Goal: Information Seeking & Learning: Check status

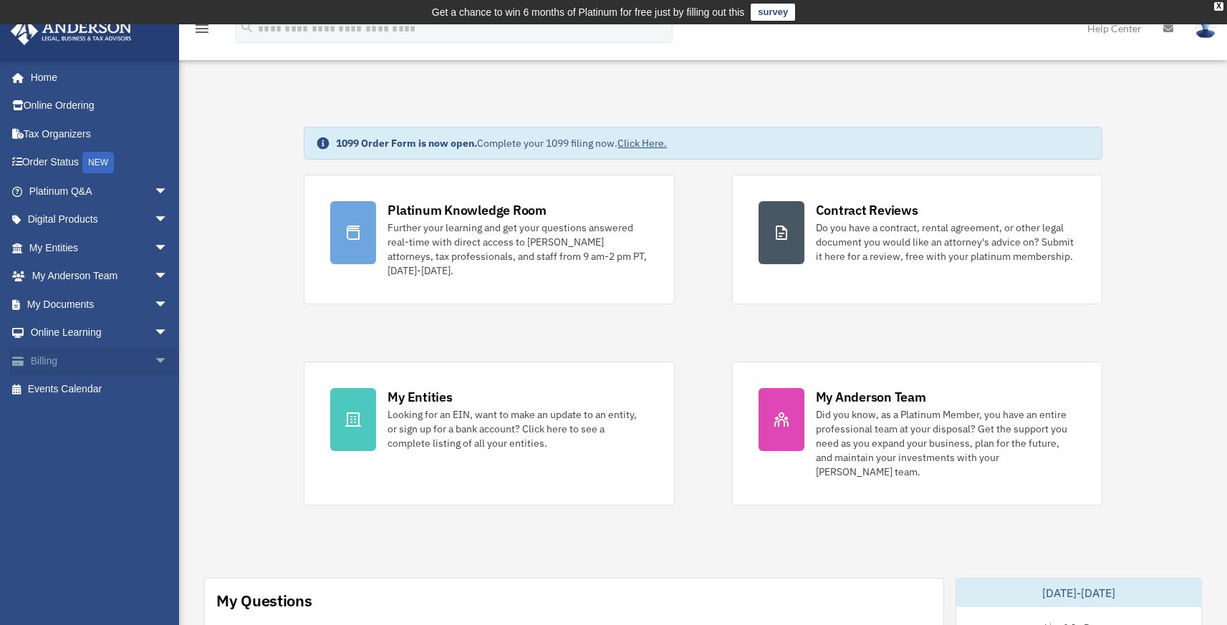
click at [120, 358] on link "Billing arrow_drop_down" at bounding box center [100, 361] width 180 height 29
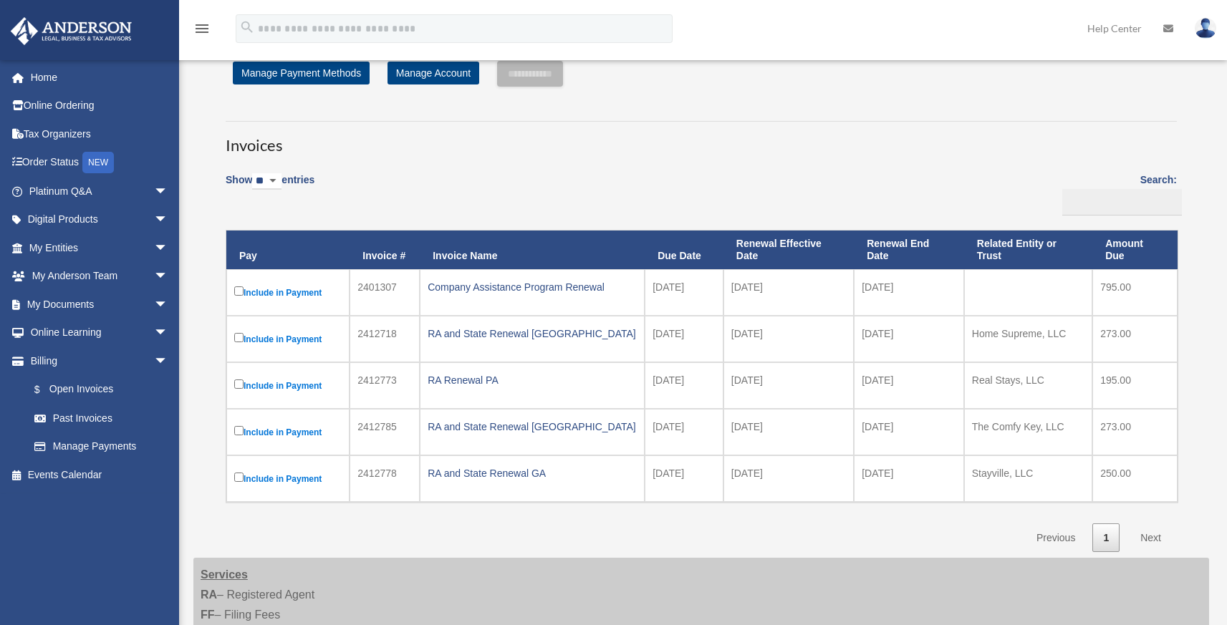
scroll to position [14, 0]
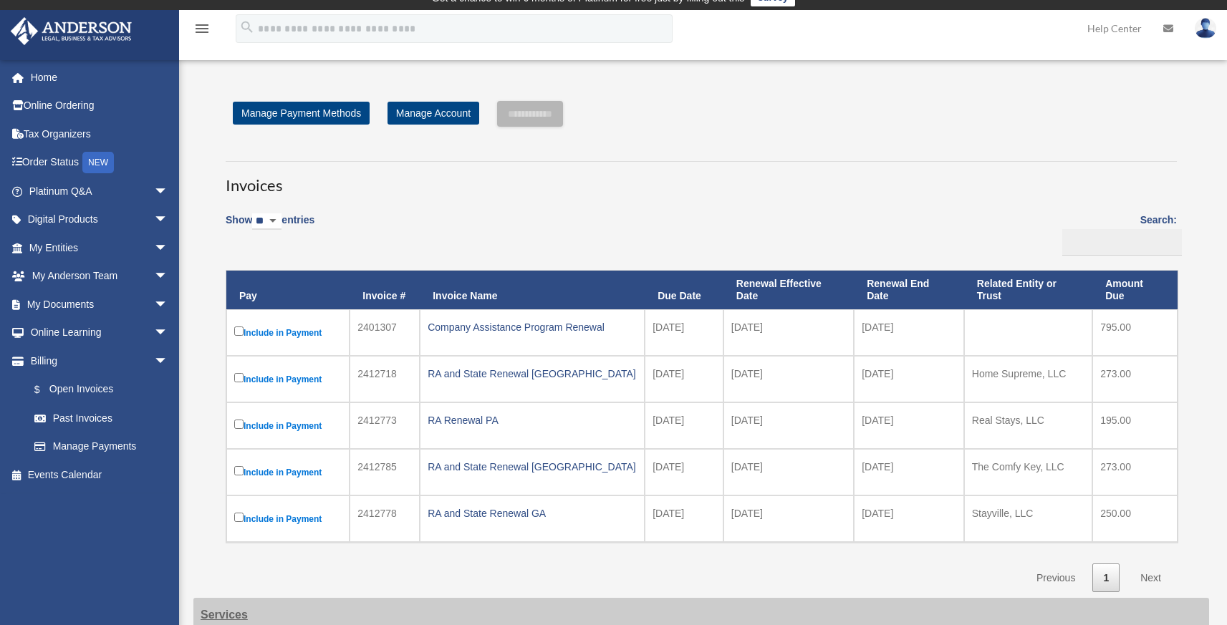
click at [270, 215] on select "** ** ** ***" at bounding box center [266, 221] width 29 height 16
select select "***"
click at [255, 213] on select "** ** ** ***" at bounding box center [266, 221] width 29 height 16
click at [417, 222] on div "Show ** ** ** *** entries Search: Pay Invoice # Invoice Name Due Date Renewal E…" at bounding box center [701, 398] width 951 height 389
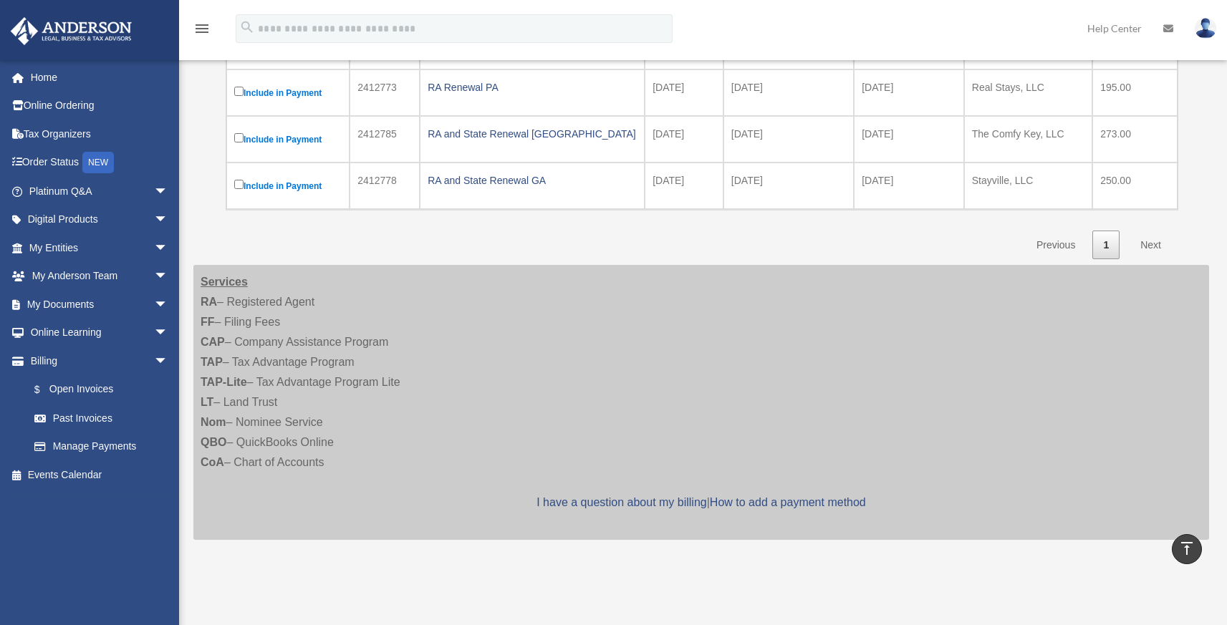
scroll to position [265, 0]
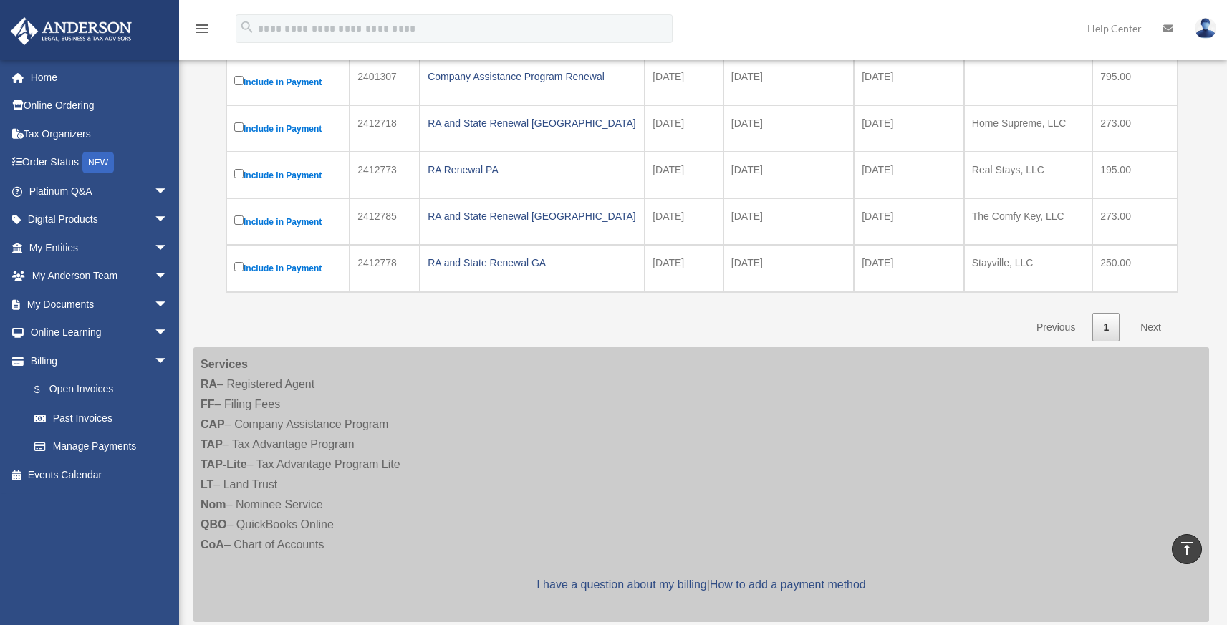
click at [1150, 325] on link "Next" at bounding box center [1150, 327] width 42 height 29
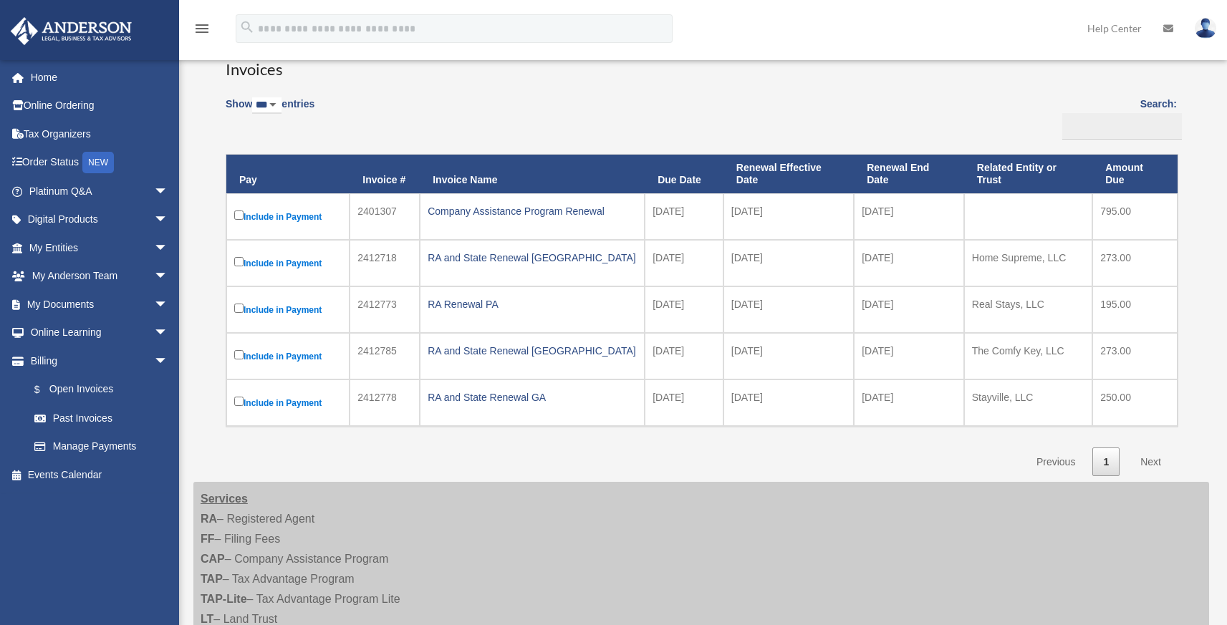
scroll to position [115, 0]
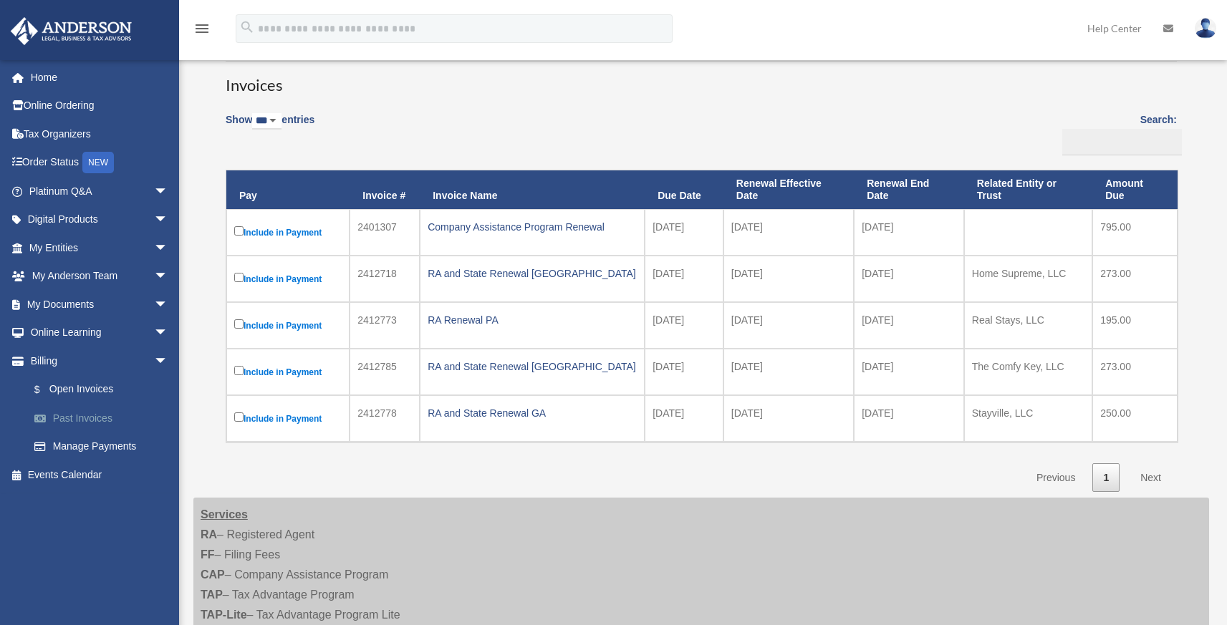
click at [92, 422] on link "Past Invoices" at bounding box center [105, 418] width 170 height 29
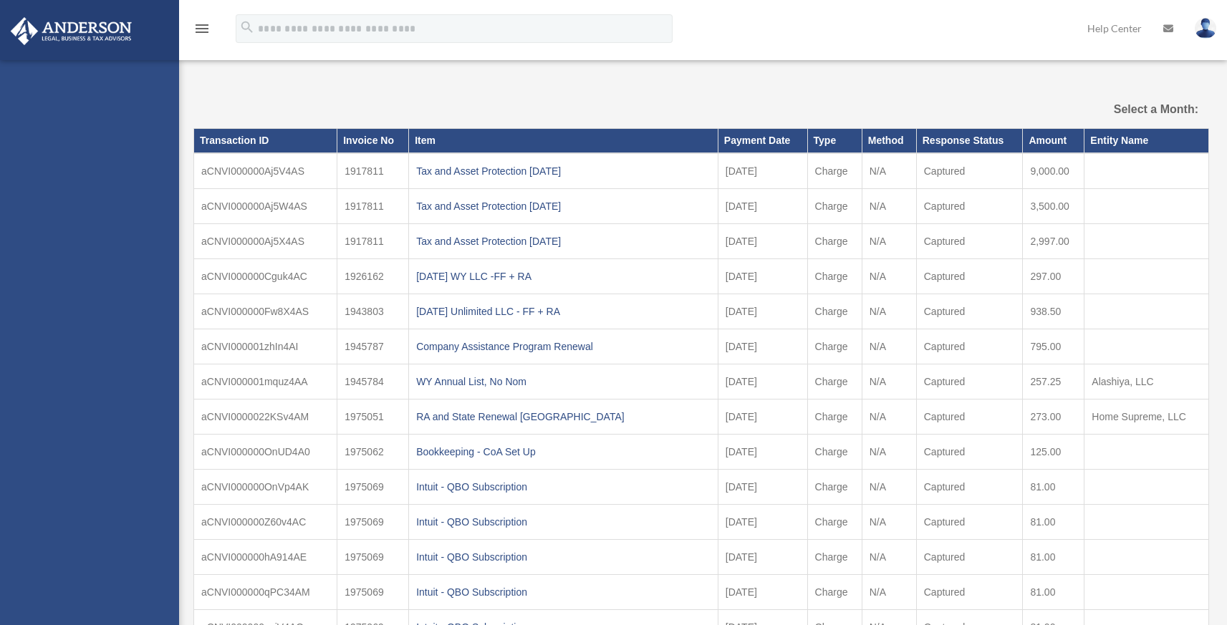
select select
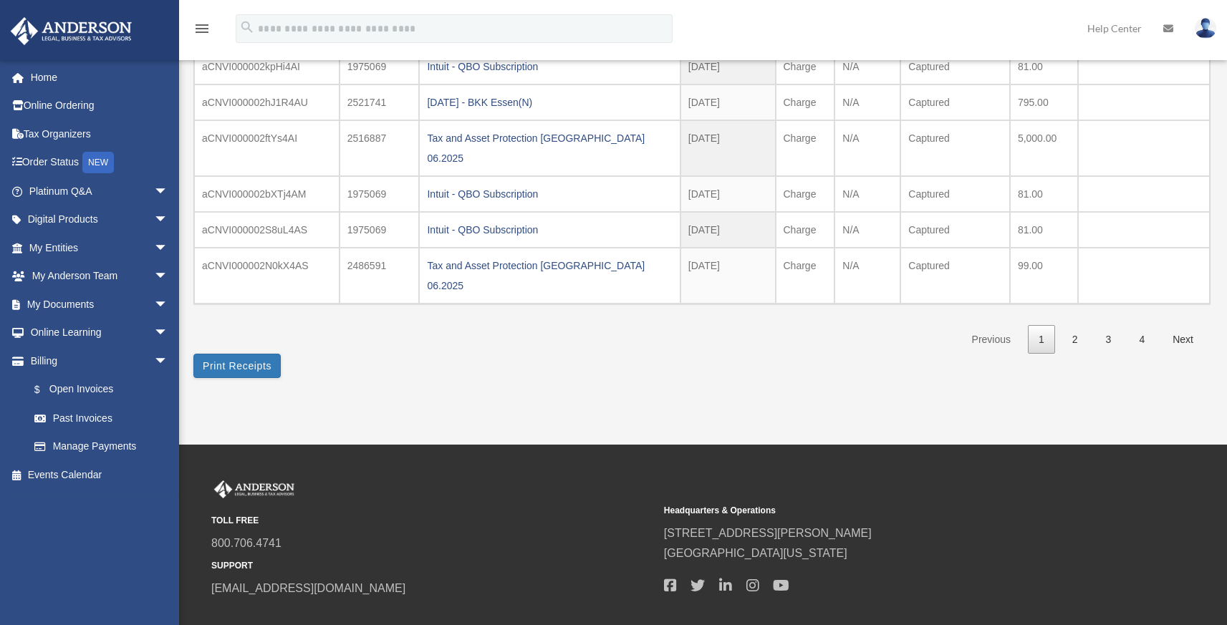
scroll to position [108, 0]
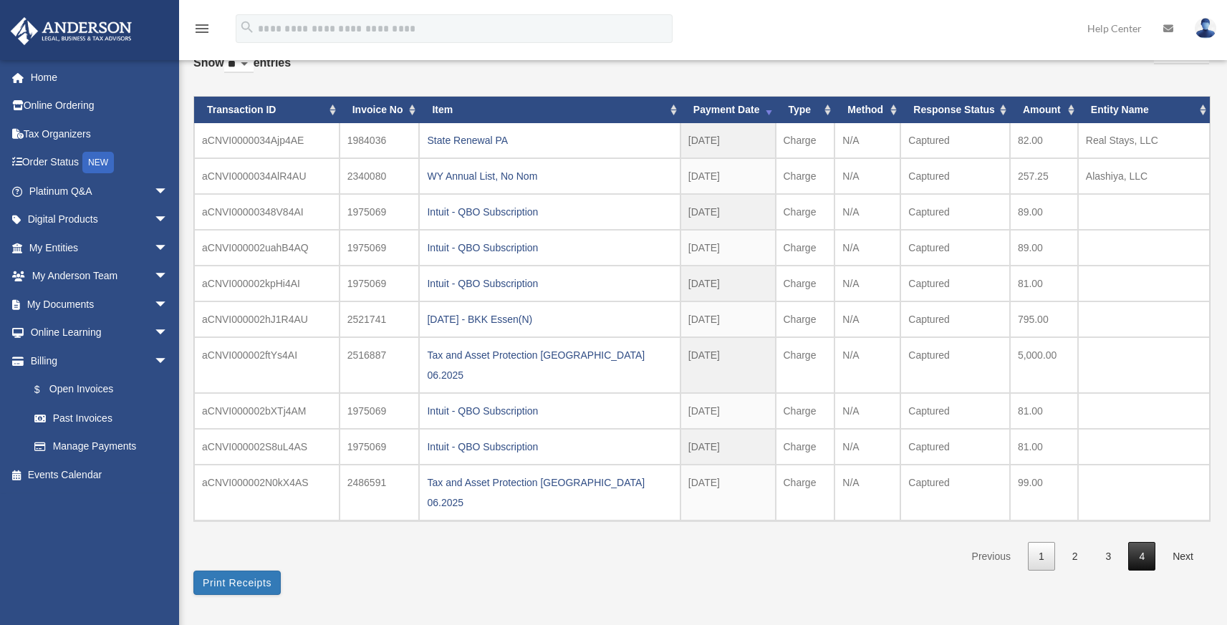
click at [1146, 542] on link "4" at bounding box center [1141, 556] width 27 height 29
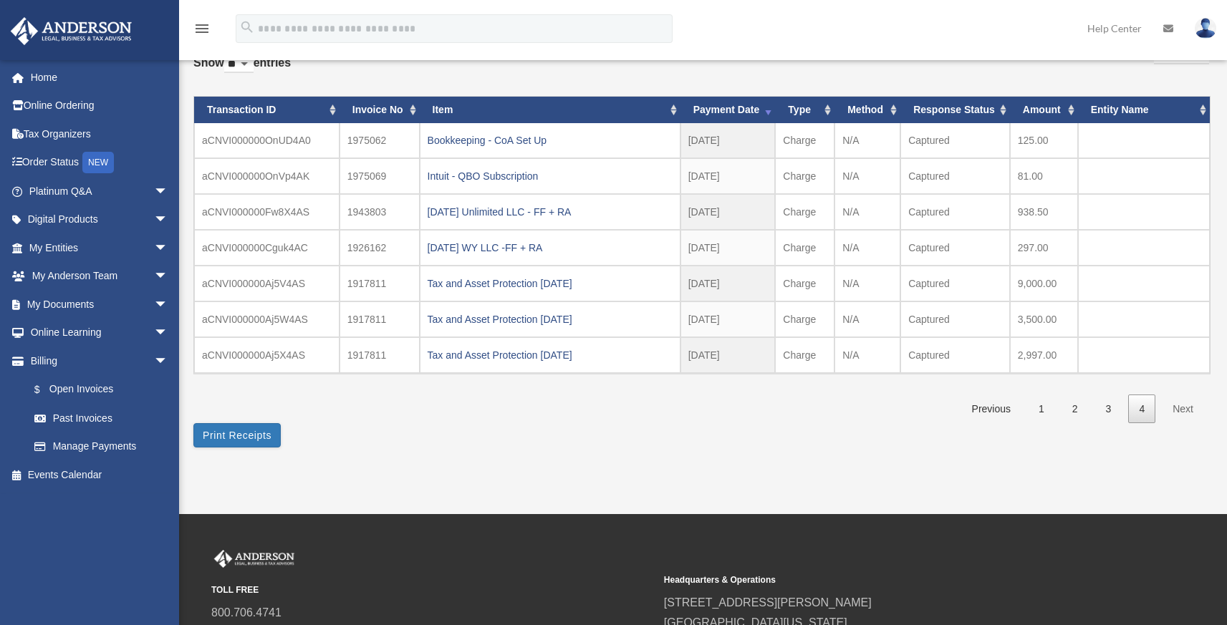
scroll to position [74, 0]
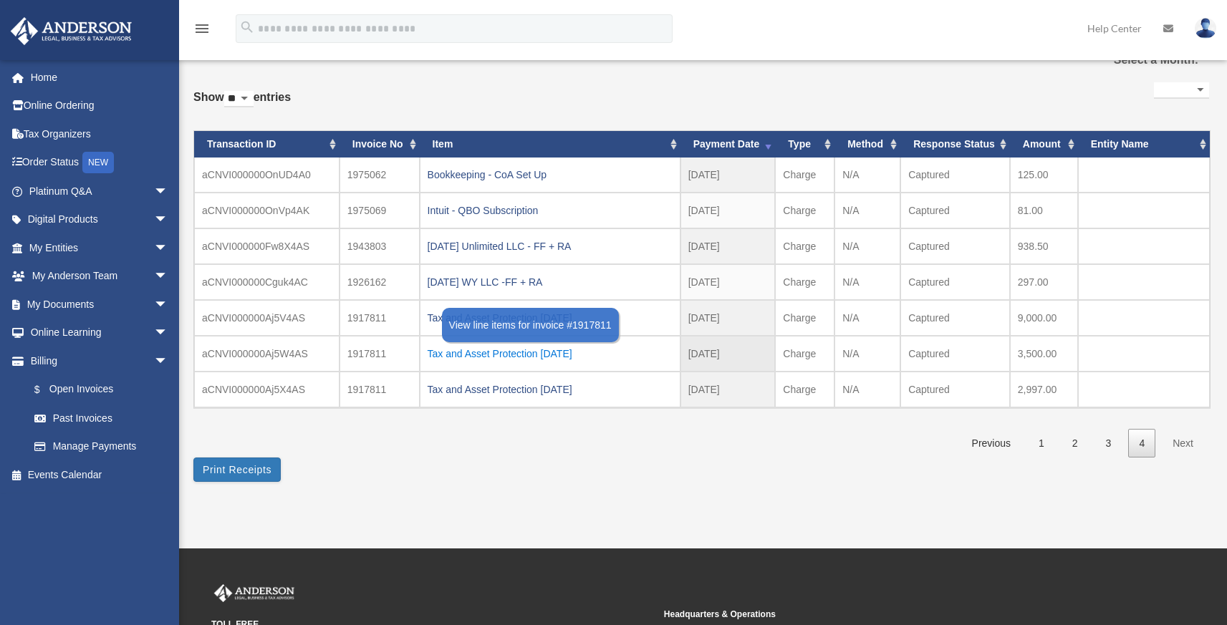
click at [546, 353] on div "Tax and Asset Protection 01.20.2024" at bounding box center [549, 354] width 245 height 20
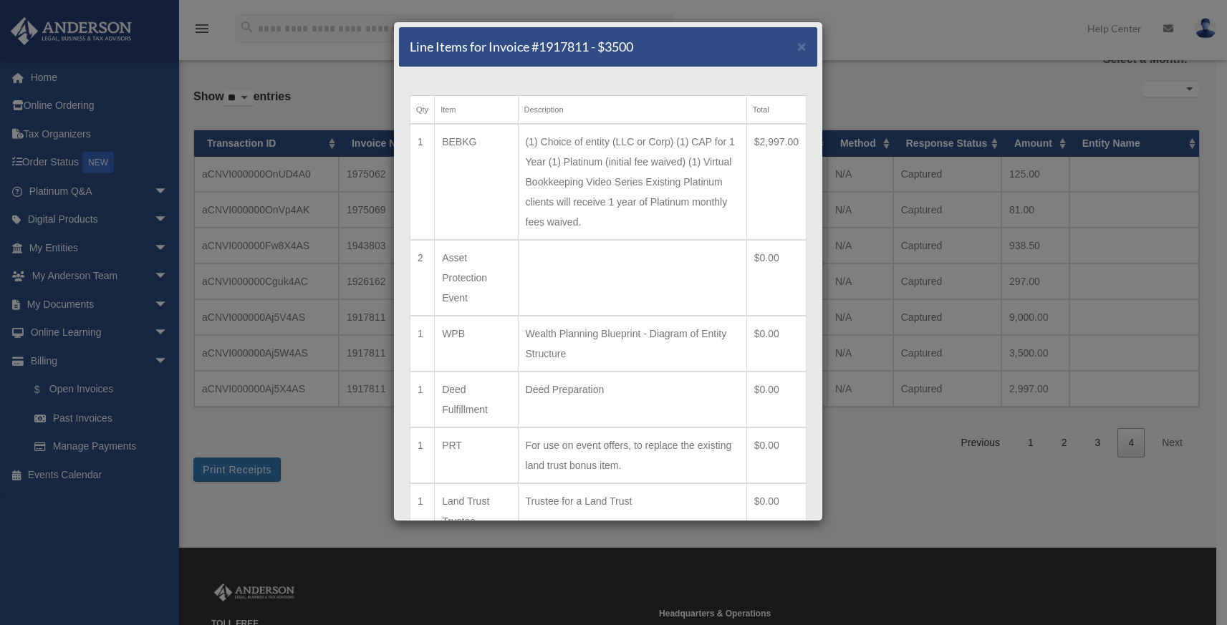
click at [572, 140] on td "(1) Choice of entity (LLC or Corp) (1) CAP for 1 Year (1) Platinum (initial fee…" at bounding box center [632, 182] width 228 height 116
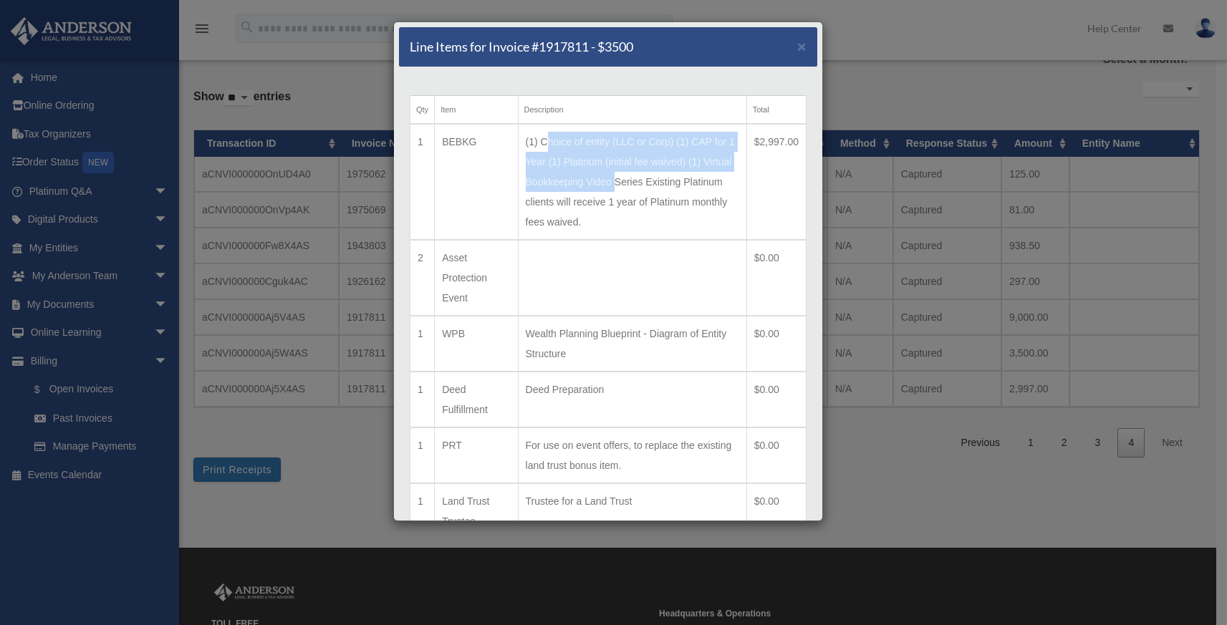
drag, startPoint x: 572, startPoint y: 140, endPoint x: 634, endPoint y: 180, distance: 73.5
click at [634, 180] on td "(1) Choice of entity (LLC or Corp) (1) CAP for 1 Year (1) Platinum (initial fee…" at bounding box center [632, 182] width 228 height 116
click at [595, 180] on td "(1) Choice of entity (LLC or Corp) (1) CAP for 1 Year (1) Platinum (initial fee…" at bounding box center [632, 182] width 228 height 116
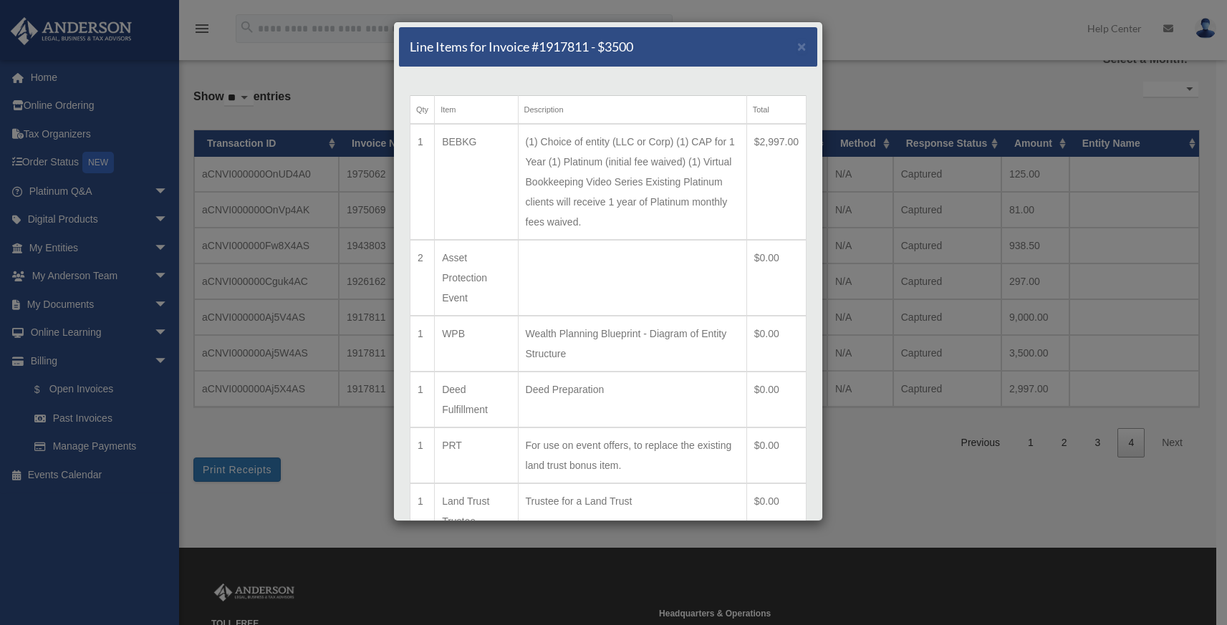
drag, startPoint x: 595, startPoint y: 180, endPoint x: 688, endPoint y: 219, distance: 101.1
click at [688, 219] on td "(1) Choice of entity (LLC or Corp) (1) CAP for 1 Year (1) Platinum (initial fee…" at bounding box center [632, 182] width 228 height 116
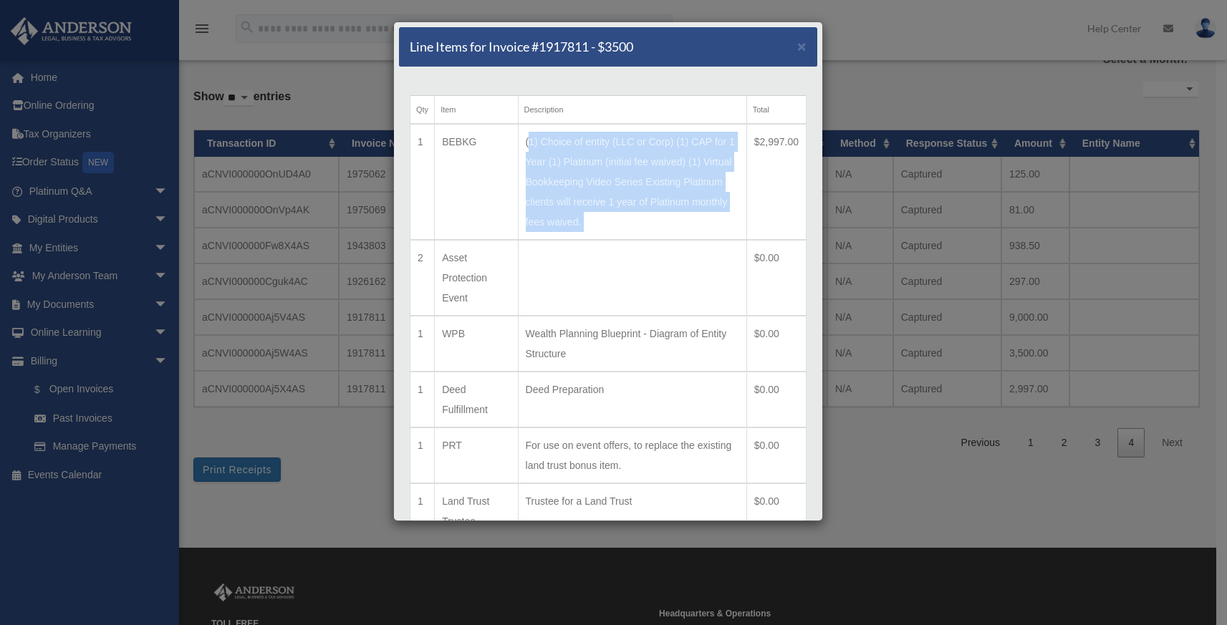
click at [688, 219] on td "(1) Choice of entity (LLC or Corp) (1) CAP for 1 Year (1) Platinum (initial fee…" at bounding box center [632, 182] width 228 height 116
click at [668, 219] on td "(1) Choice of entity (LLC or Corp) (1) CAP for 1 Year (1) Platinum (initial fee…" at bounding box center [632, 182] width 228 height 116
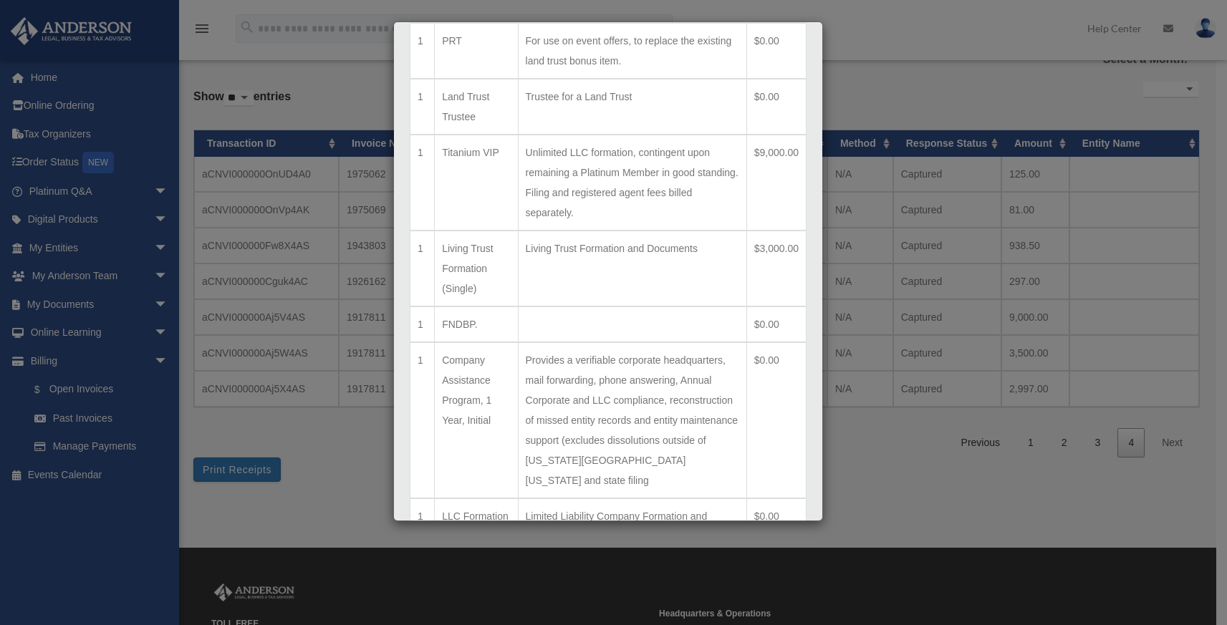
scroll to position [448, 0]
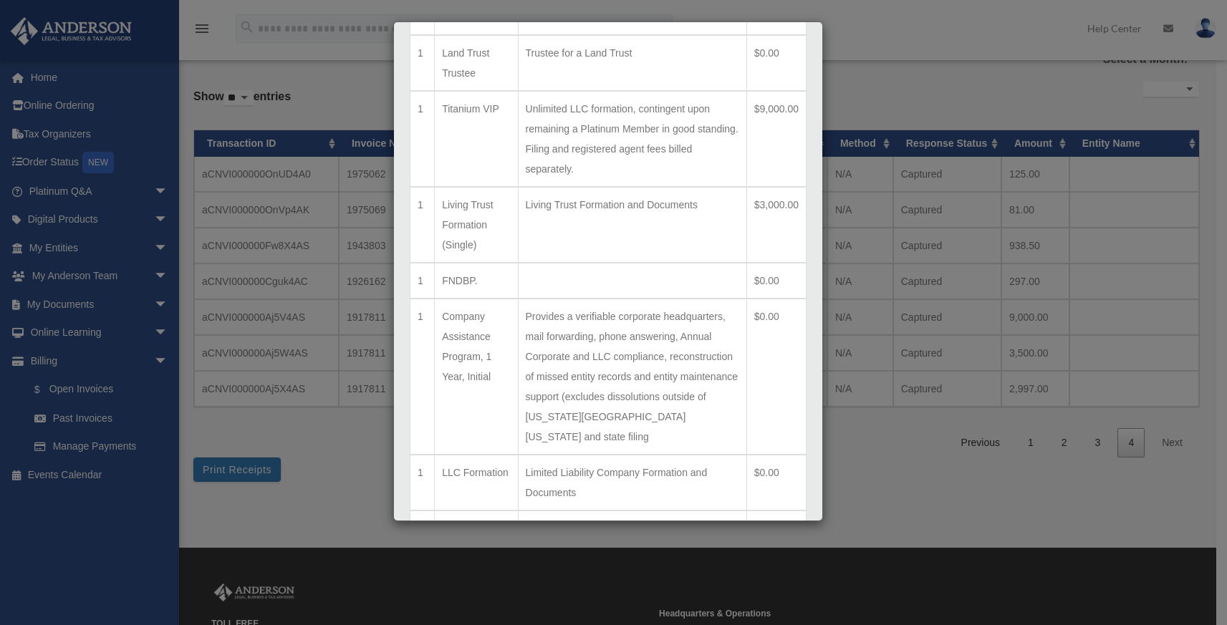
click at [547, 187] on td "Living Trust Formation and Documents" at bounding box center [632, 225] width 228 height 76
drag, startPoint x: 547, startPoint y: 180, endPoint x: 697, endPoint y: 181, distance: 149.7
click at [697, 187] on td "Living Trust Formation and Documents" at bounding box center [632, 225] width 228 height 76
copy td "Living Trust Formation and Documents"
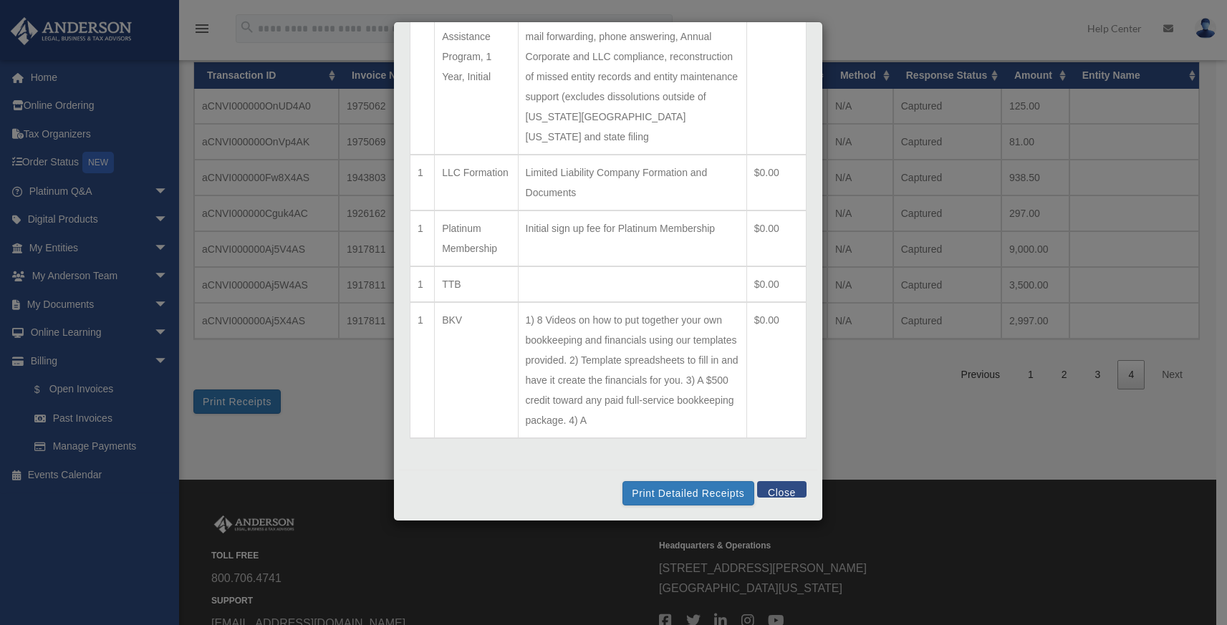
scroll to position [142, 0]
click at [774, 488] on button "Close" at bounding box center [781, 489] width 49 height 16
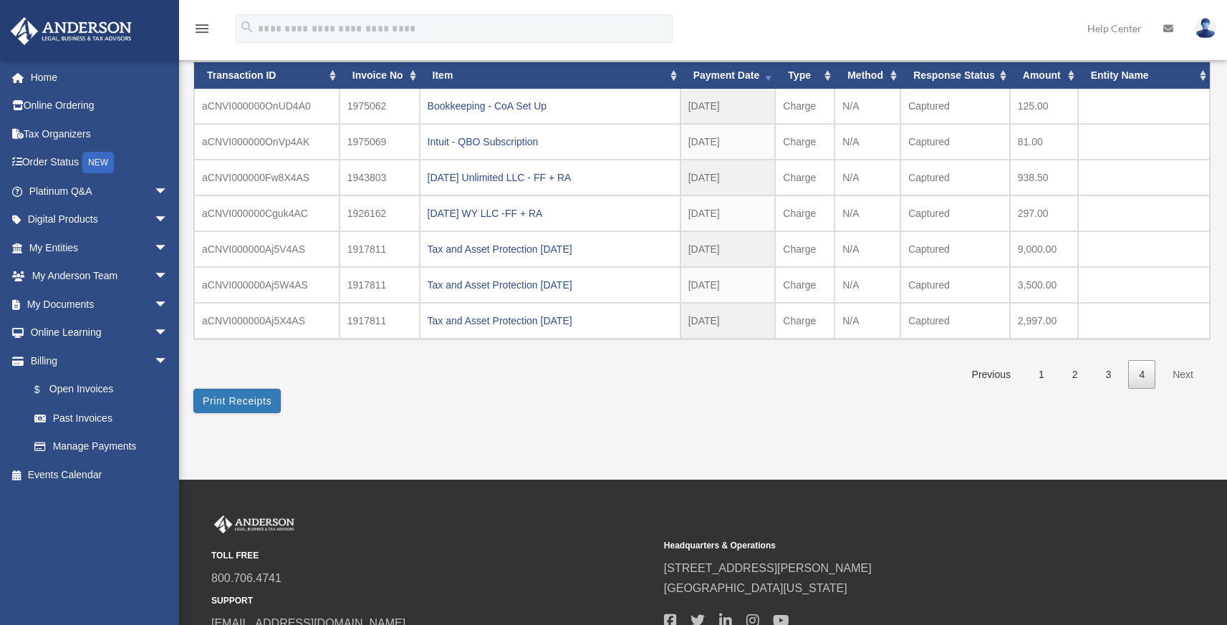
click at [781, 433] on div "Past Invoices 5107meadowview@gmail.com Sign Out 5107meadowview@gmail.com Home O…" at bounding box center [613, 181] width 1227 height 598
click at [563, 402] on div "**********" at bounding box center [700, 193] width 1015 height 440
click at [455, 397] on div "**********" at bounding box center [700, 193] width 1015 height 440
click at [566, 439] on div "Past Invoices 5107meadowview@gmail.com Sign Out 5107meadowview@gmail.com Home O…" at bounding box center [613, 181] width 1227 height 598
click at [487, 467] on div "Past Invoices 5107meadowview@gmail.com Sign Out 5107meadowview@gmail.com Home O…" at bounding box center [613, 181] width 1227 height 598
